Goal: Transaction & Acquisition: Purchase product/service

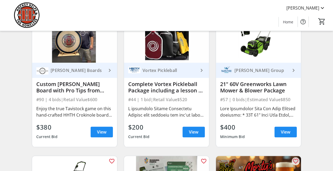
scroll to position [238, 0]
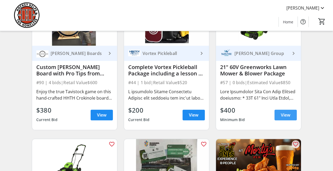
click at [283, 117] on span "View" at bounding box center [286, 114] width 10 height 6
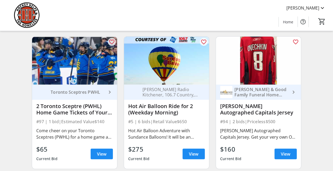
scroll to position [635, 0]
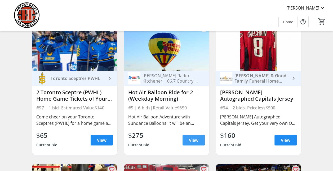
click at [190, 143] on span "View" at bounding box center [194, 140] width 10 height 6
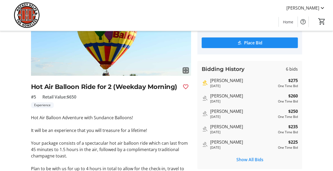
scroll to position [79, 0]
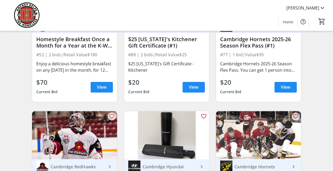
scroll to position [3363, 0]
